Goal: Transaction & Acquisition: Purchase product/service

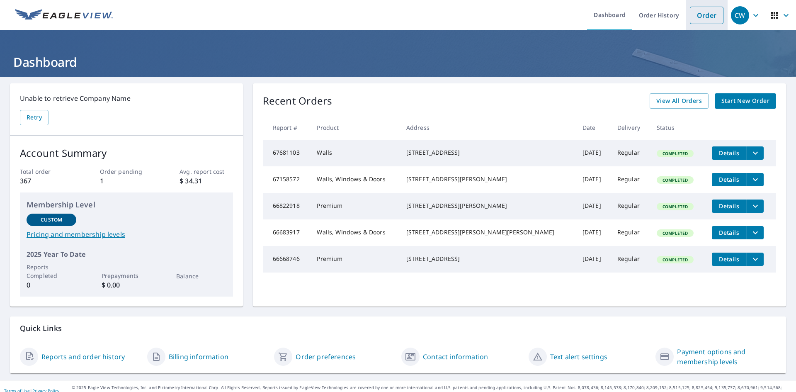
click at [698, 15] on link "Order" at bounding box center [707, 15] width 34 height 17
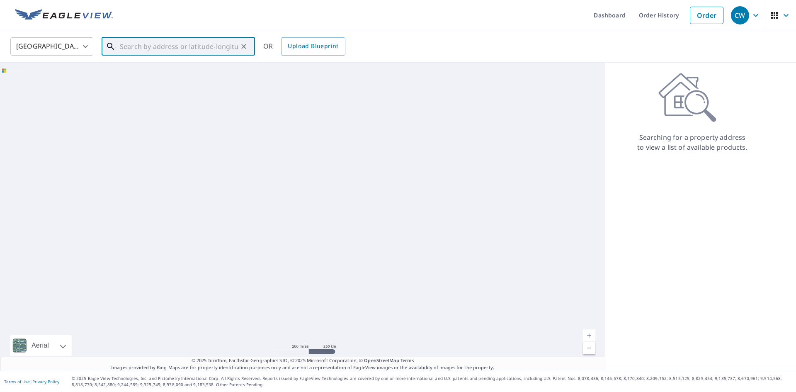
click at [146, 50] on input "text" at bounding box center [179, 46] width 118 height 23
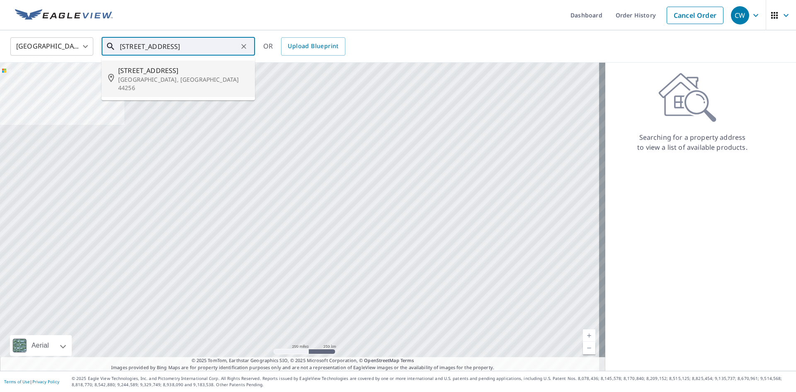
click at [148, 74] on span "[STREET_ADDRESS]" at bounding box center [183, 71] width 130 height 10
type input "[STREET_ADDRESS]"
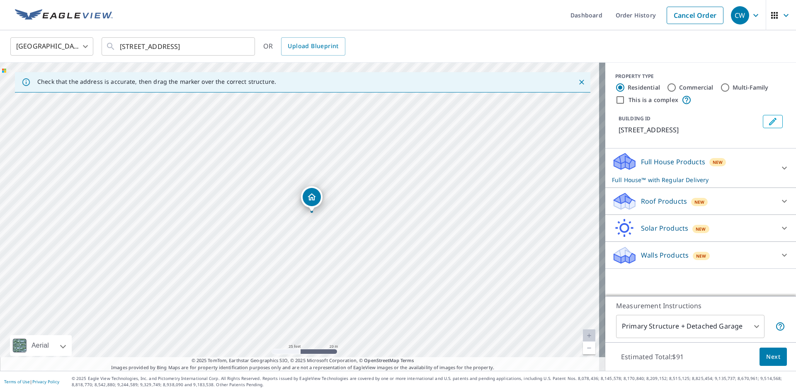
click at [657, 163] on p "Full House Products" at bounding box center [673, 162] width 64 height 10
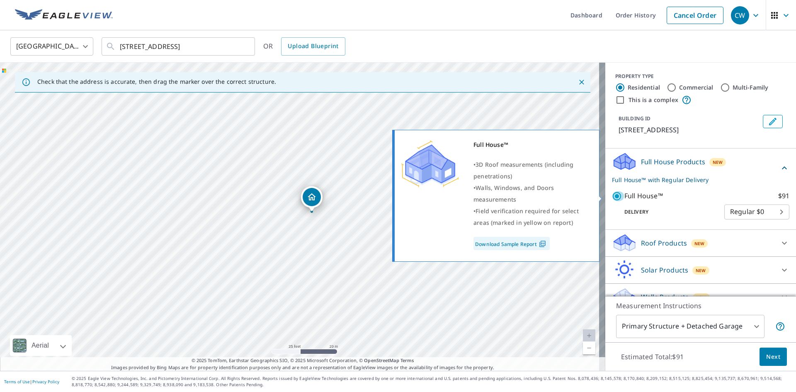
click at [612, 195] on input "Full House™ $91" at bounding box center [618, 196] width 12 height 10
checkbox input "false"
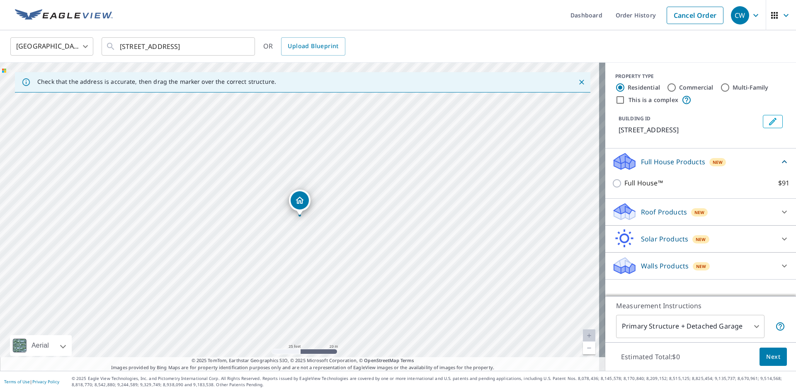
click at [677, 205] on div "Roof Products New" at bounding box center [693, 211] width 163 height 19
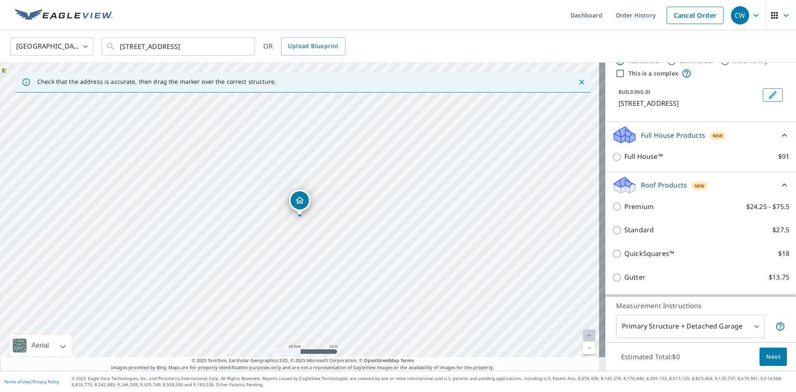
scroll to position [41, 0]
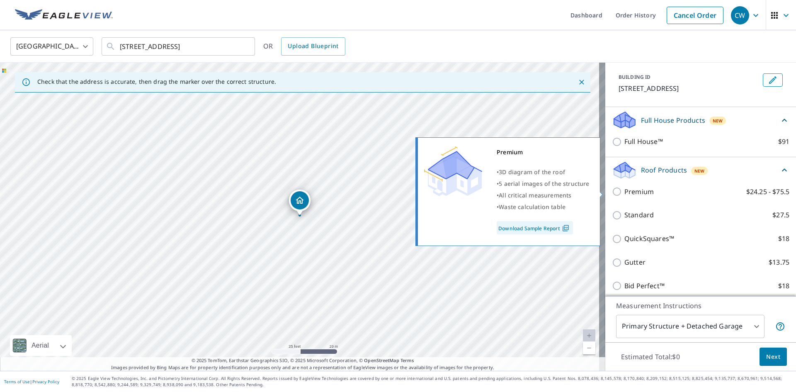
click at [612, 190] on input "Premium $24.25 - $75.5" at bounding box center [618, 192] width 12 height 10
checkbox input "true"
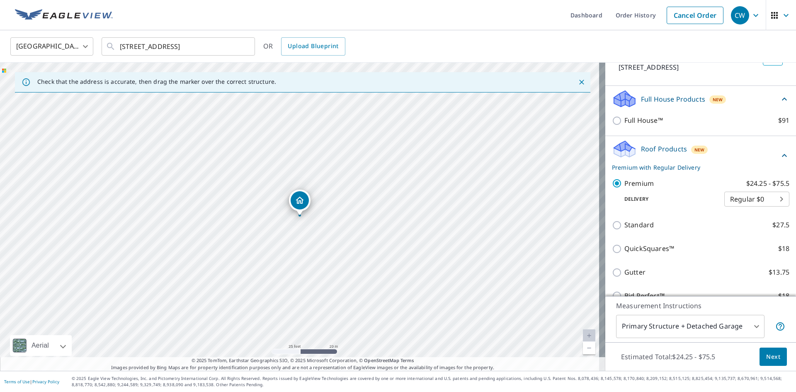
scroll to position [124, 0]
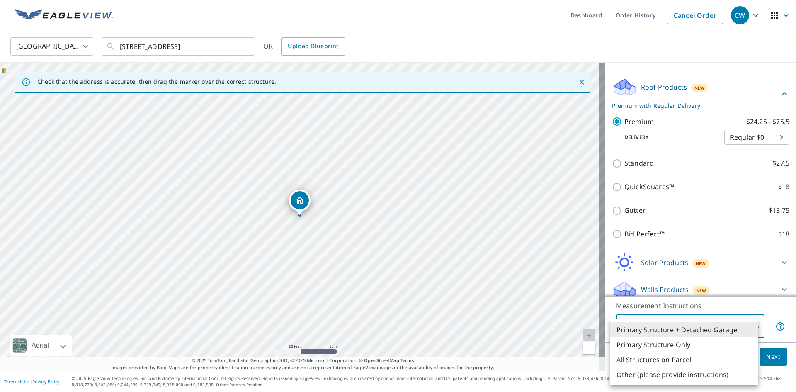
click at [730, 327] on body "CW CW Dashboard Order History Cancel Order CW [GEOGRAPHIC_DATA] [GEOGRAPHIC_DAT…" at bounding box center [398, 196] width 796 height 392
click at [674, 345] on li "Primary Structure Only" at bounding box center [684, 344] width 148 height 15
type input "2"
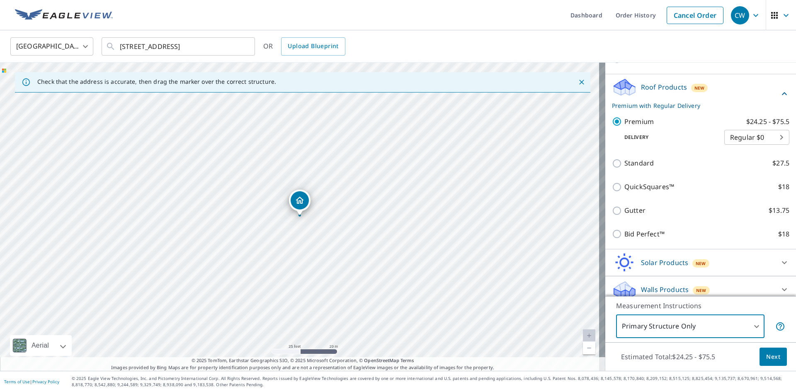
click at [766, 359] on span "Next" at bounding box center [773, 357] width 14 height 10
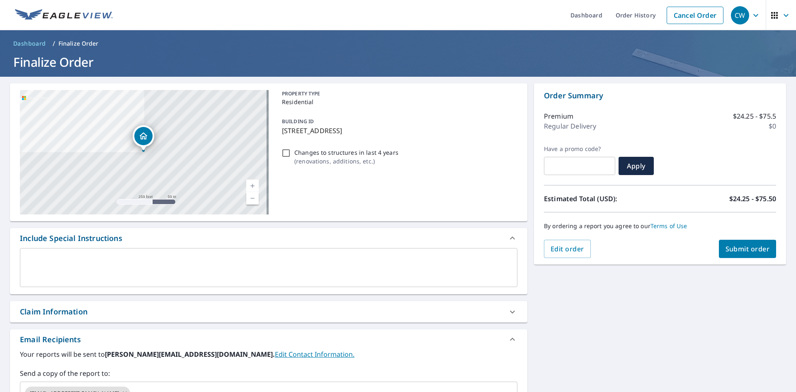
click at [737, 249] on span "Submit order" at bounding box center [748, 248] width 44 height 9
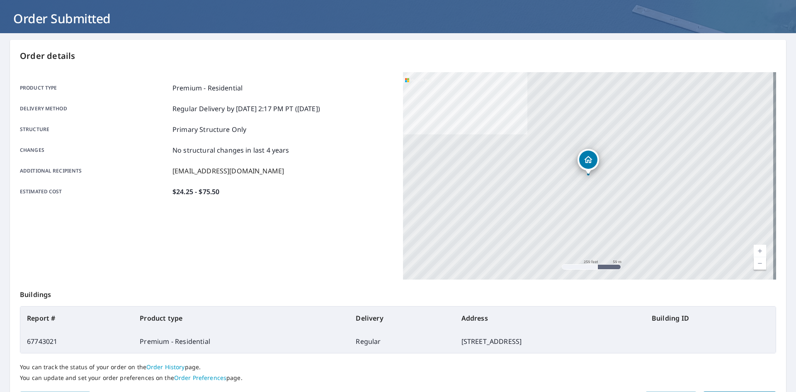
scroll to position [96, 0]
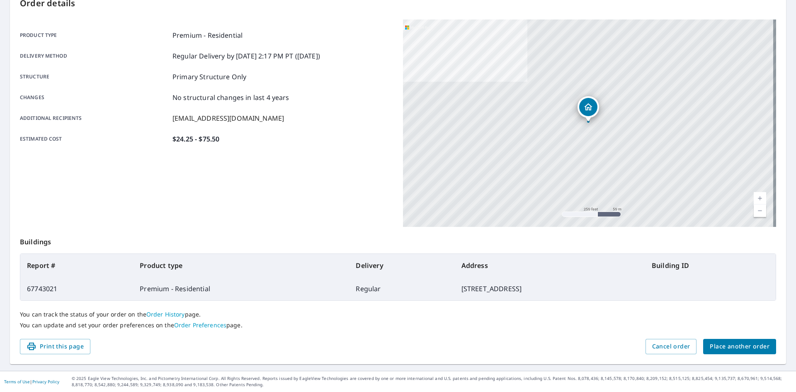
click at [591, 146] on div "[STREET_ADDRESS]" at bounding box center [589, 122] width 373 height 207
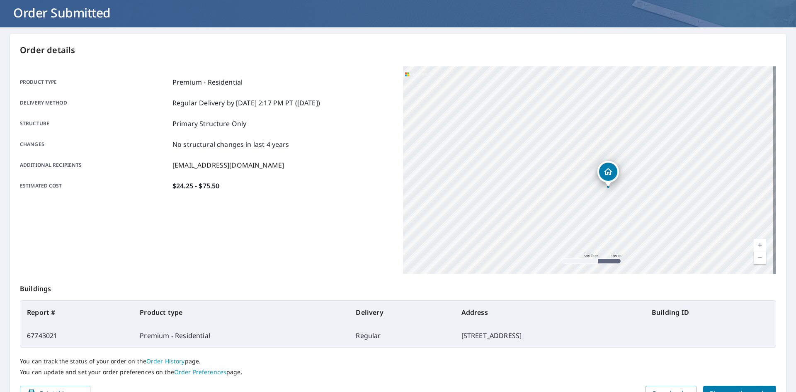
scroll to position [0, 0]
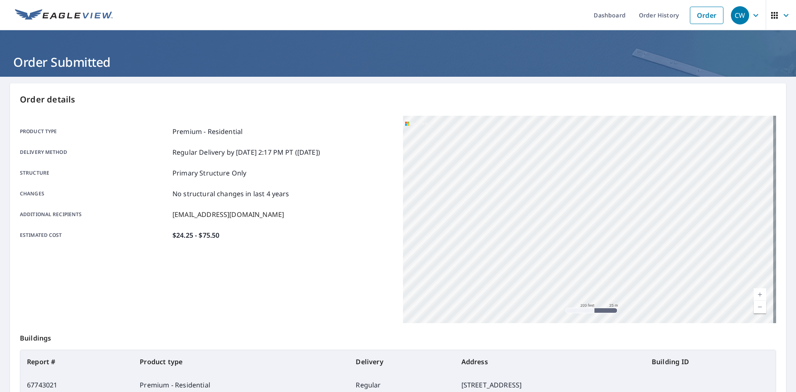
click at [735, 12] on div "CW" at bounding box center [740, 15] width 18 height 18
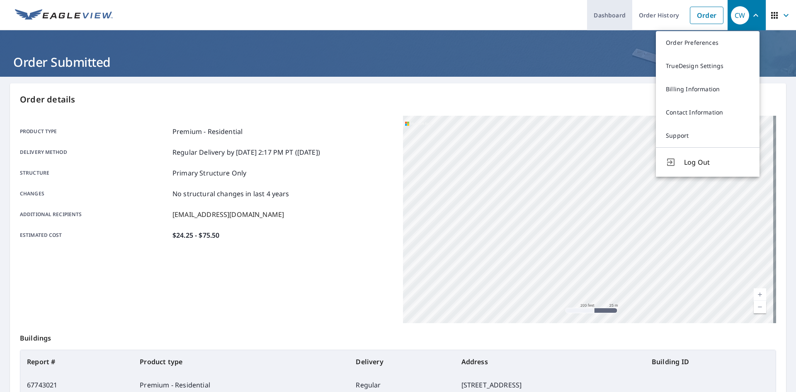
click at [615, 12] on link "Dashboard" at bounding box center [609, 15] width 45 height 30
